Goal: Answer question/provide support

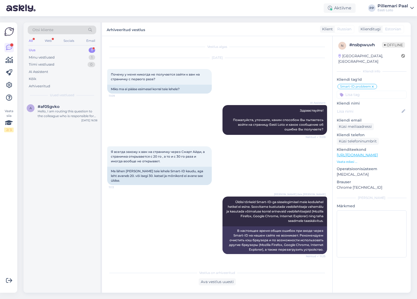
scroll to position [768, 0]
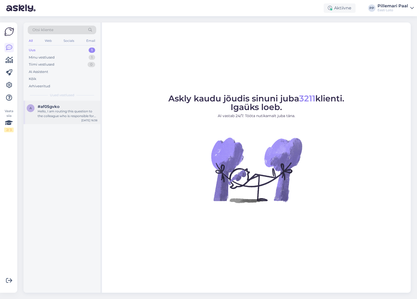
click at [66, 105] on div "#af05gvko" at bounding box center [68, 106] width 60 height 5
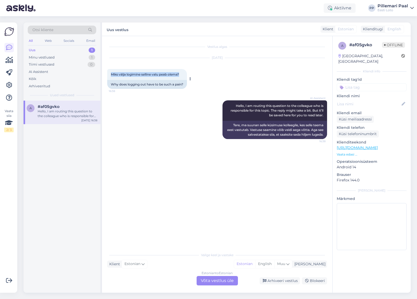
drag, startPoint x: 183, startPoint y: 75, endPoint x: 111, endPoint y: 74, distance: 71.6
click at [111, 74] on div "Miks välja logimine selline valu peab olema? 16:38" at bounding box center [147, 74] width 80 height 11
copy span "Miks välja logimine selline valu peab olema?"
click at [224, 280] on div "Estonian to Estonian Võta vestlus üle" at bounding box center [217, 280] width 41 height 9
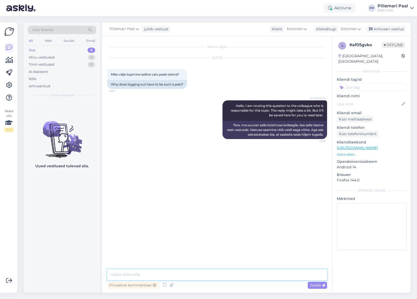
paste textarea "Palun selgitage lähemalt, mis teeb väljalogimise keeruliseks, et saaksime parem…"
click at [179, 274] on textarea at bounding box center [217, 274] width 220 height 11
drag, startPoint x: 302, startPoint y: 272, endPoint x: 305, endPoint y: 276, distance: 5.0
click at [302, 272] on textarea "Palun selgitage lähemalt, mis teeb väljalogimise keeruliseks, et saaksime parem…" at bounding box center [217, 274] width 220 height 11
type textarea "Palun selgitage lähemalt, mis teeb väljalogimise keeruliseks, et saaksime parem…"
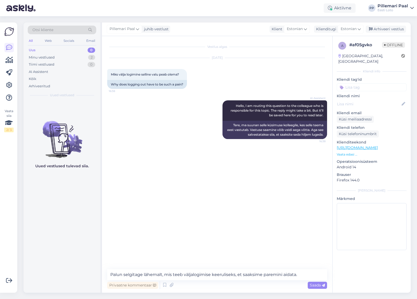
click at [320, 285] on span "Saada" at bounding box center [317, 285] width 15 height 5
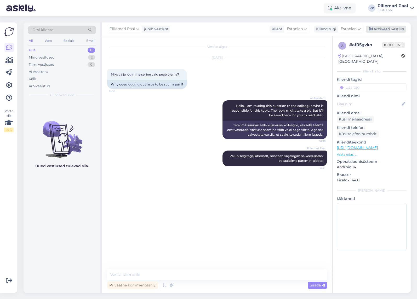
click at [378, 28] on div "Arhiveeri vestlus" at bounding box center [386, 29] width 40 height 7
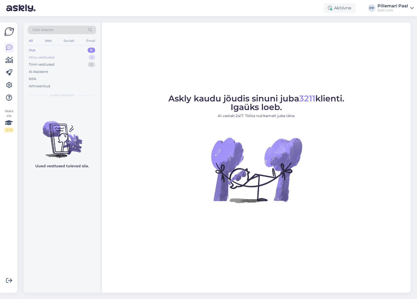
click at [46, 57] on div "Minu vestlused" at bounding box center [42, 57] width 26 height 5
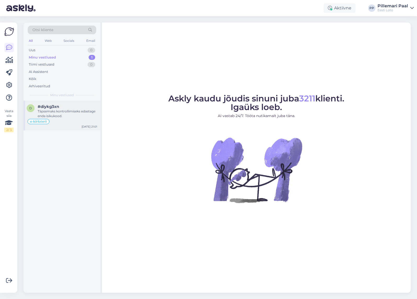
click at [65, 107] on div "#diykg3xn" at bounding box center [68, 106] width 60 height 5
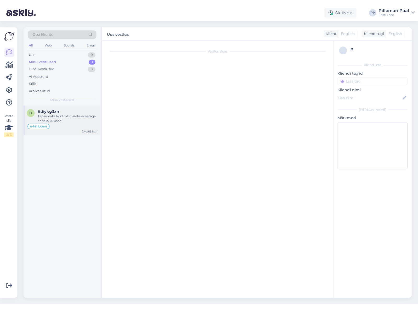
scroll to position [138, 0]
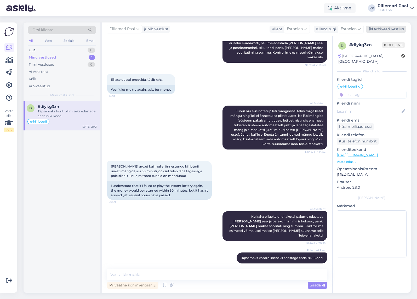
click at [396, 28] on div "Arhiveeri vestlus" at bounding box center [386, 29] width 40 height 7
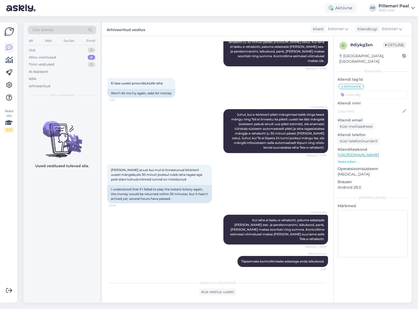
scroll to position [130, 0]
